Goal: Transaction & Acquisition: Purchase product/service

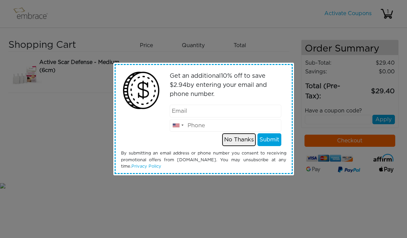
click at [236, 142] on button "No Thanks" at bounding box center [239, 139] width 34 height 13
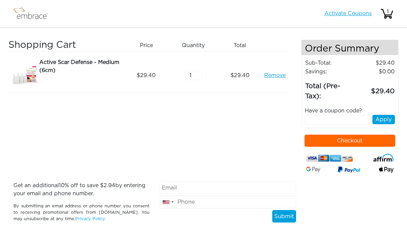
click at [332, 15] on link "Activate Coupons" at bounding box center [347, 13] width 47 height 5
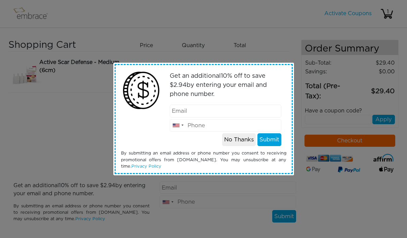
click at [248, 114] on input "email" at bounding box center [226, 111] width 112 height 13
type input "t"
type input "a"
type input "taylor_boyd@hms.harvard.edu"
click at [266, 137] on button "Submit" at bounding box center [269, 139] width 24 height 13
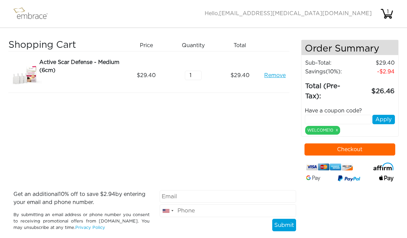
click at [346, 120] on input "text" at bounding box center [338, 119] width 67 height 9
paste input "DOUBLETHEFUN"
type input "DOUBLETHEFUN"
click at [384, 123] on button "Apply" at bounding box center [383, 119] width 23 height 9
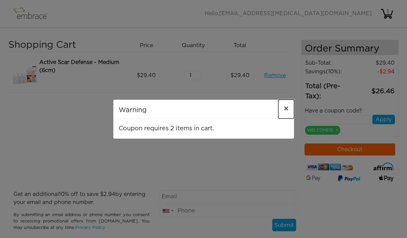
click at [287, 108] on span "×" at bounding box center [286, 109] width 5 height 8
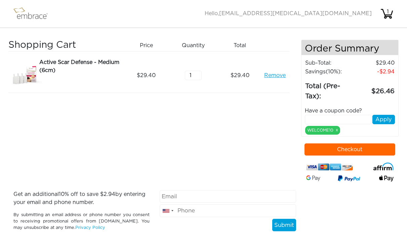
click at [368, 152] on button "Checkout" at bounding box center [349, 149] width 91 height 12
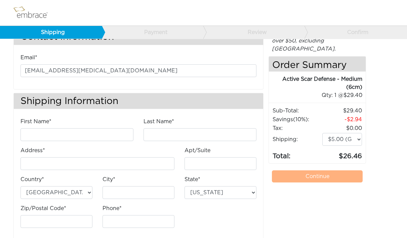
scroll to position [36, 0]
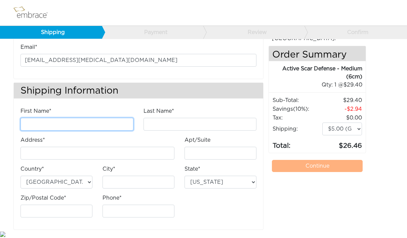
click at [58, 127] on input "First Name*" at bounding box center [76, 124] width 113 height 13
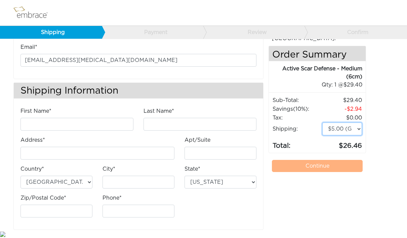
click at [353, 122] on select "$5.00 (Ground) $15.00 (Express Saver) $20.00 (Two Day) $30.00 (Overnight)" at bounding box center [342, 128] width 40 height 13
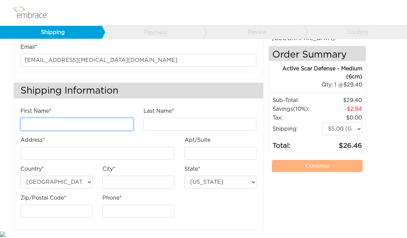
click at [80, 120] on input "First Name*" at bounding box center [76, 124] width 113 height 13
type input "Taylor"
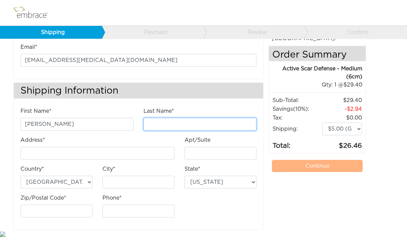
click at [187, 122] on input "Last Name*" at bounding box center [199, 124] width 113 height 13
type input "Boyd"
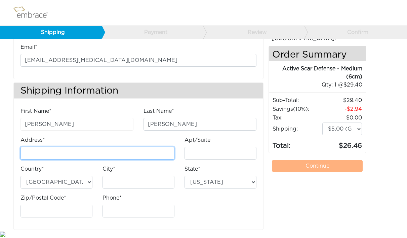
click at [143, 151] on input "Address*" at bounding box center [97, 153] width 154 height 13
type input "2"
type input "4 Longfellow Place"
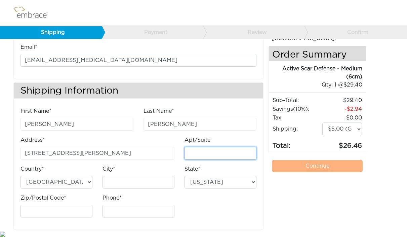
click at [227, 153] on input "Apt/Suite" at bounding box center [220, 153] width 72 height 13
type input "2901"
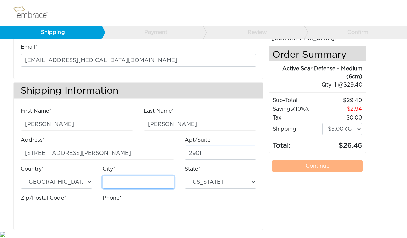
click at [126, 181] on input "City*" at bounding box center [138, 181] width 72 height 13
type input "Boston"
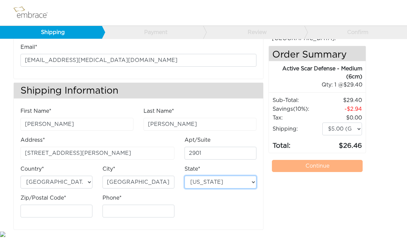
click at [226, 183] on select "Alabama Alaska Arizona Arkansas California Colorado Connecticut District of Col…" at bounding box center [220, 181] width 72 height 13
select select "MA"
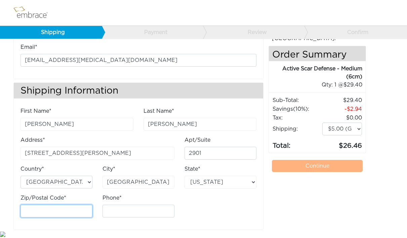
click at [80, 216] on input "Zip/Postal Code*" at bounding box center [56, 210] width 72 height 13
type input "02114"
click at [117, 217] on div "Phone*" at bounding box center [138, 208] width 82 height 29
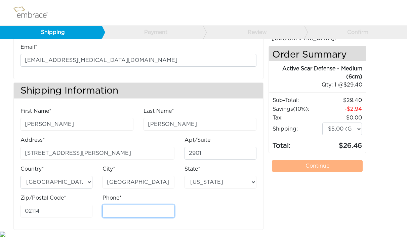
click at [117, 213] on input "Phone*" at bounding box center [138, 210] width 72 height 13
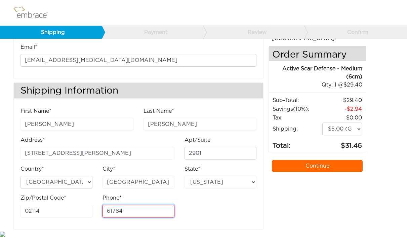
type input "6178407058"
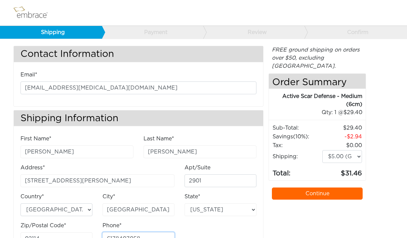
scroll to position [0, 0]
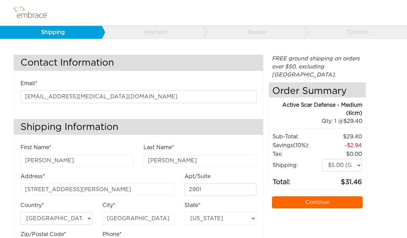
click at [322, 196] on link "Continue" at bounding box center [317, 202] width 91 height 12
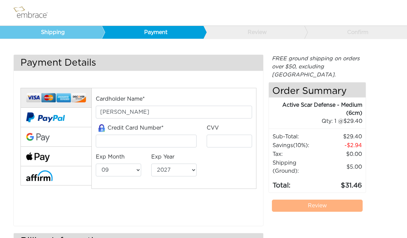
select select "9"
select select "2027"
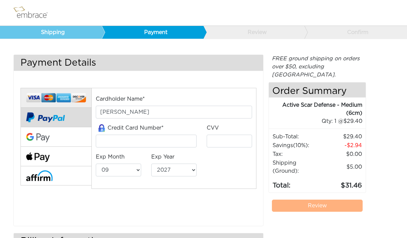
click at [66, 121] on button at bounding box center [55, 118] width 71 height 20
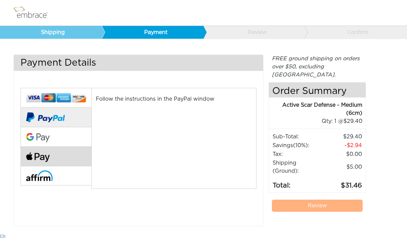
click at [71, 155] on button at bounding box center [55, 157] width 71 height 20
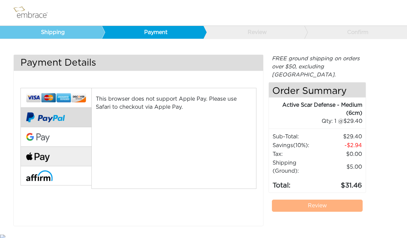
click at [72, 124] on button at bounding box center [55, 118] width 71 height 20
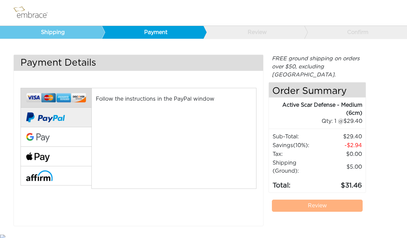
click at [72, 99] on img at bounding box center [56, 97] width 60 height 12
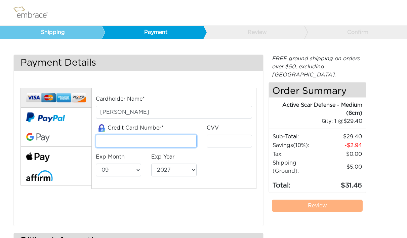
click at [144, 144] on input "tel" at bounding box center [146, 140] width 101 height 13
type input "5187256999488481"
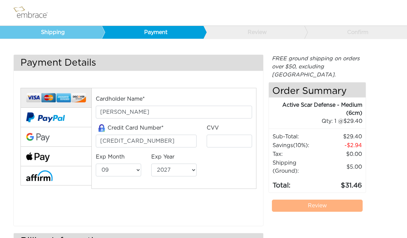
type input "237"
select select "7"
select select "2030"
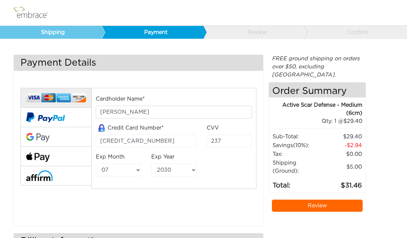
click at [312, 199] on link "Review" at bounding box center [317, 205] width 91 height 12
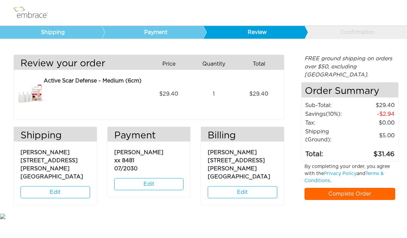
click at [333, 188] on link "Complete Order" at bounding box center [349, 194] width 91 height 12
